Goal: Information Seeking & Learning: Learn about a topic

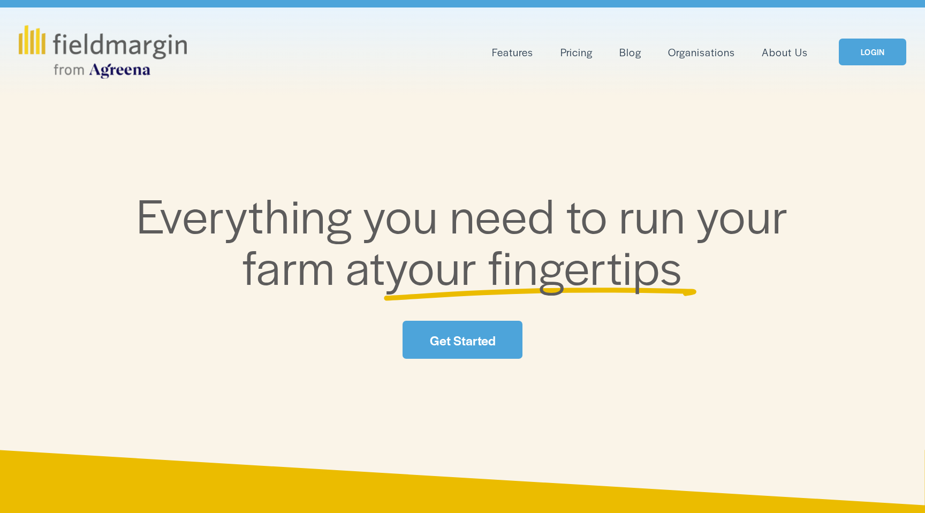
scroll to position [32, 0]
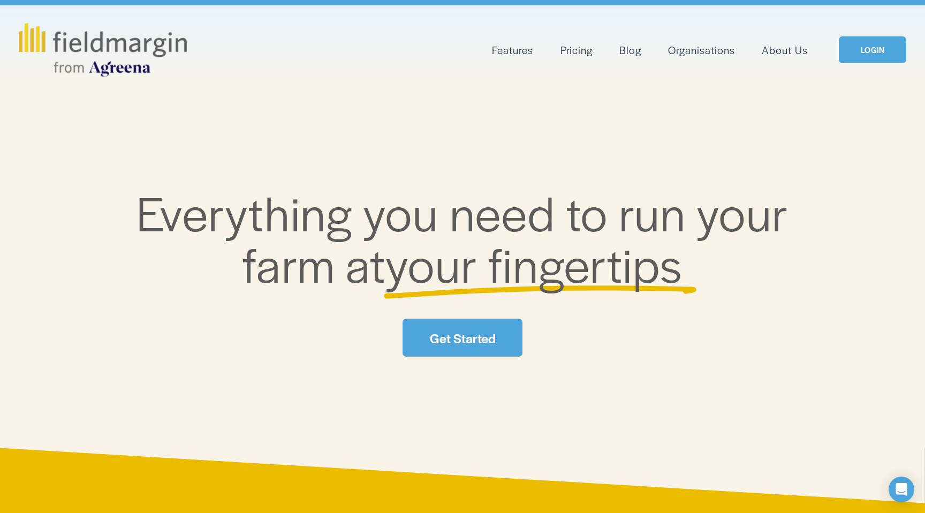
click at [462, 345] on link "Get Started" at bounding box center [463, 338] width 120 height 38
click at [584, 46] on link "Pricing" at bounding box center [576, 50] width 32 height 18
